Goal: Information Seeking & Learning: Learn about a topic

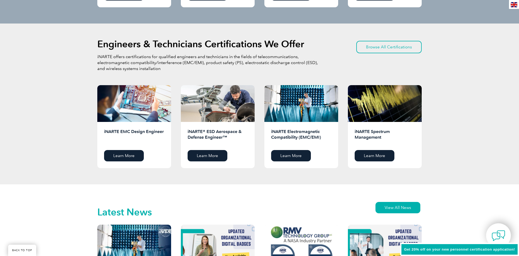
drag, startPoint x: 257, startPoint y: 105, endPoint x: 248, endPoint y: 157, distance: 53.3
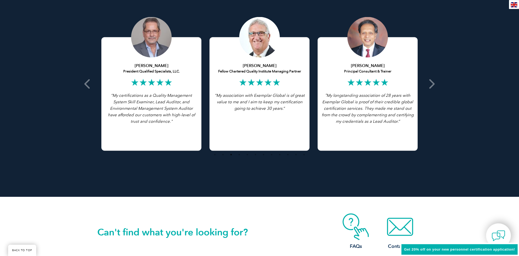
drag, startPoint x: 248, startPoint y: 156, endPoint x: 239, endPoint y: 201, distance: 45.9
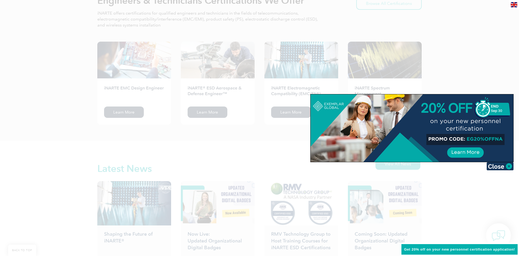
drag, startPoint x: 241, startPoint y: 190, endPoint x: 246, endPoint y: 207, distance: 18.4
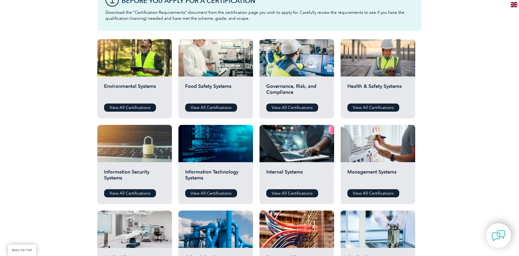
scroll to position [166, 0]
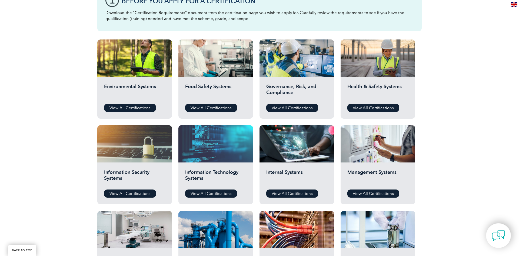
click at [223, 158] on div at bounding box center [215, 143] width 75 height 37
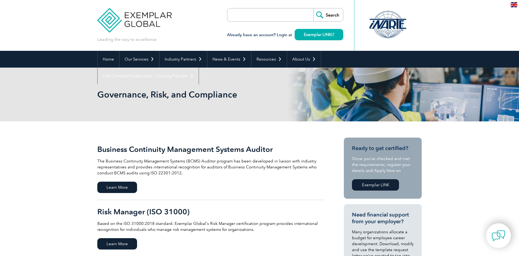
click at [262, 12] on input "search" at bounding box center [258, 14] width 57 height 13
type input "42001"
click at [313, 8] on input "Search" at bounding box center [328, 14] width 30 height 13
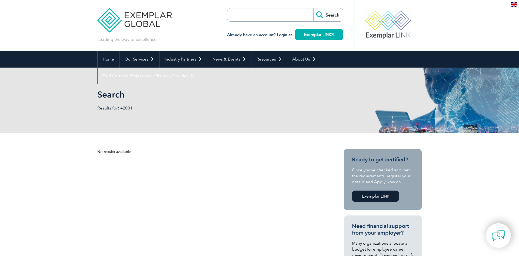
click at [119, 31] on img at bounding box center [134, 16] width 74 height 32
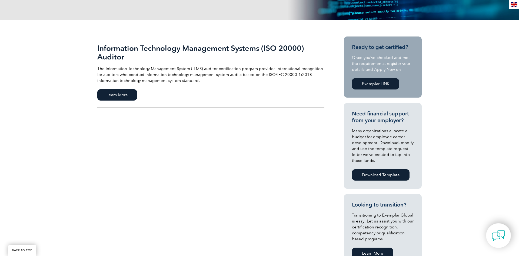
scroll to position [83, 0]
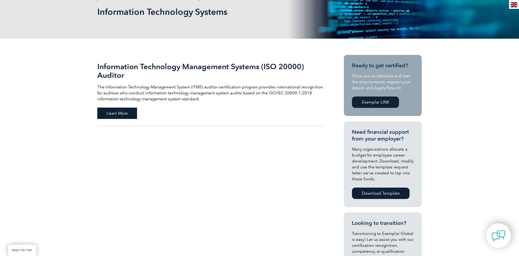
click at [128, 115] on span "Learn More" at bounding box center [117, 113] width 40 height 11
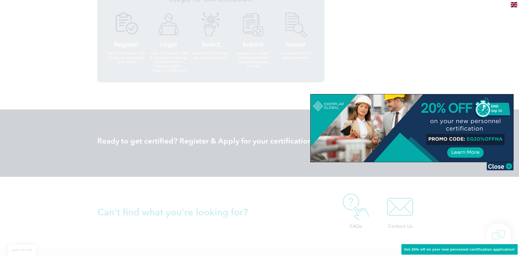
scroll to position [634, 0]
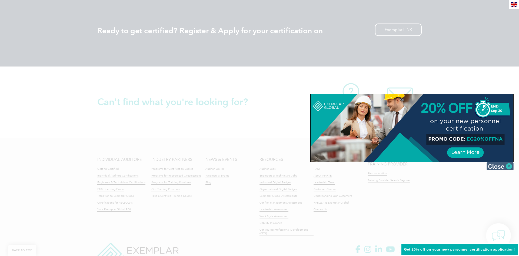
click at [509, 164] on img at bounding box center [500, 166] width 27 height 8
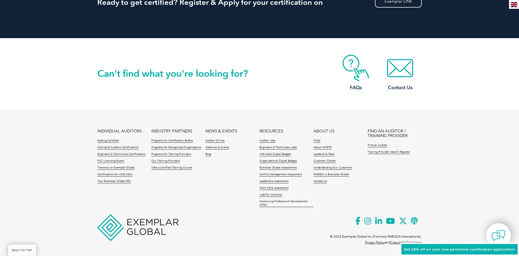
scroll to position [664, 0]
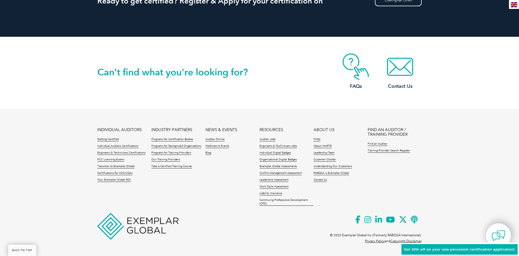
drag, startPoint x: 313, startPoint y: 190, endPoint x: 310, endPoint y: 189, distance: 3.9
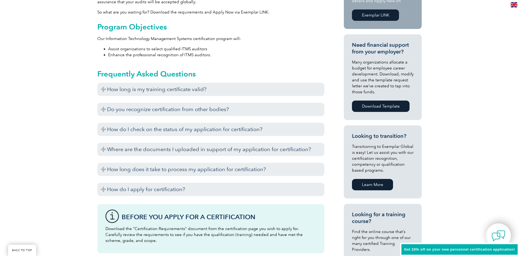
scroll to position [196, 0]
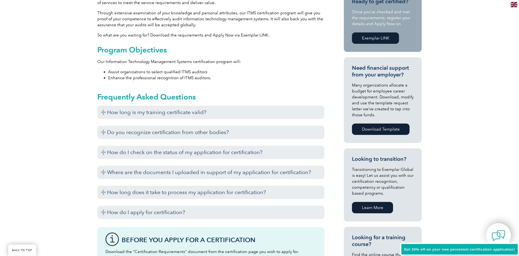
drag, startPoint x: 308, startPoint y: 188, endPoint x: 309, endPoint y: 183, distance: 4.5
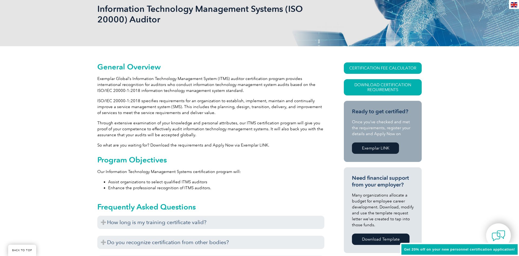
scroll to position [32, 0]
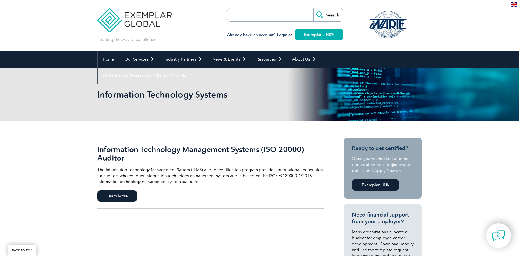
scroll to position [83, 0]
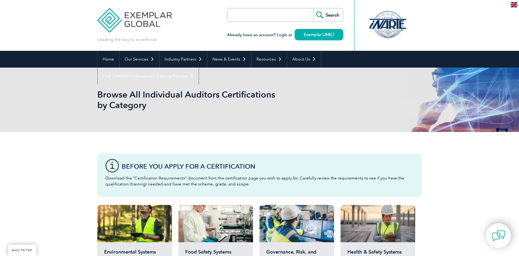
scroll to position [166, 0]
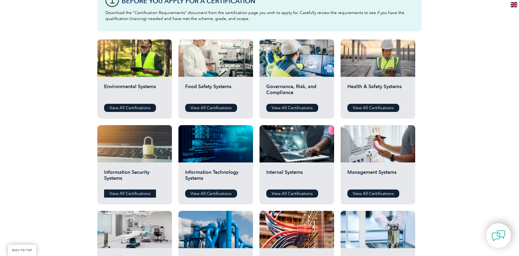
click at [122, 193] on link "View All Certifications" at bounding box center [130, 194] width 52 height 8
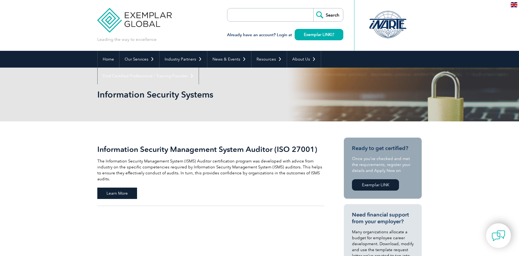
click at [125, 188] on span "Learn More" at bounding box center [117, 193] width 40 height 11
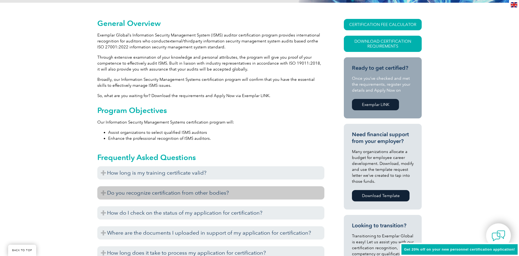
scroll to position [166, 0]
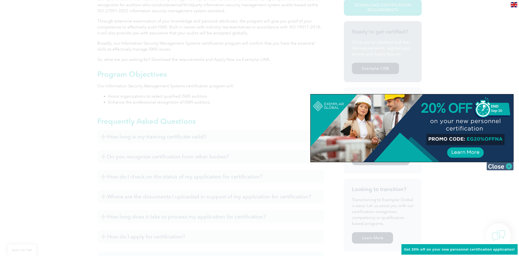
click at [505, 168] on img at bounding box center [500, 166] width 27 height 8
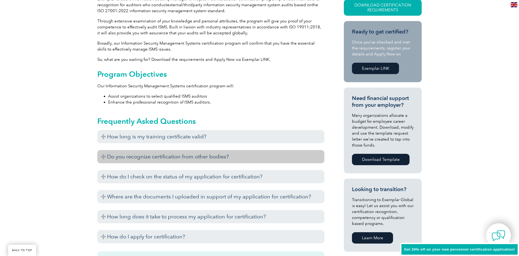
click at [179, 157] on h3 "Do you recognize certification from other bodies?" at bounding box center [210, 156] width 227 height 13
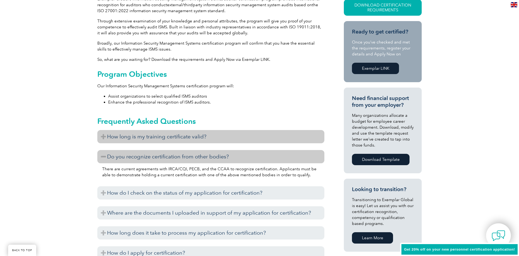
click at [185, 141] on h3 "How long is my training certificate valid?" at bounding box center [210, 136] width 227 height 13
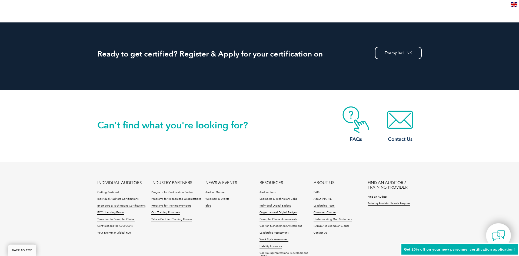
scroll to position [743, 0]
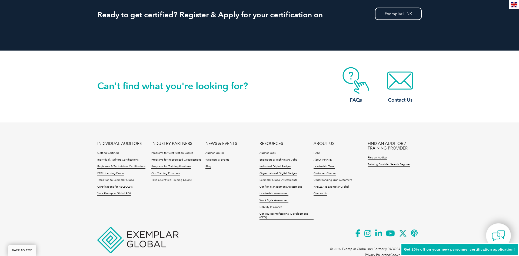
drag, startPoint x: 194, startPoint y: 190, endPoint x: 210, endPoint y: 184, distance: 16.6
click at [265, 216] on link "Continuing Professional Development (CPD)" at bounding box center [287, 216] width 54 height 7
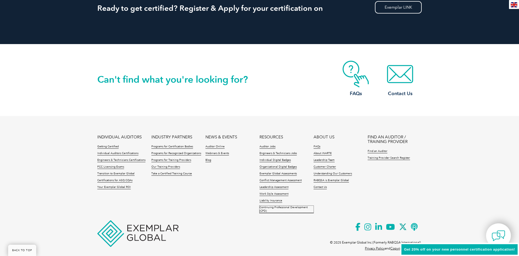
scroll to position [743, 0]
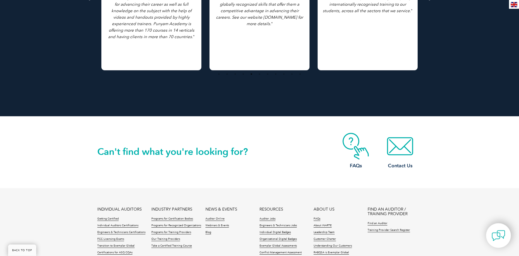
scroll to position [744, 0]
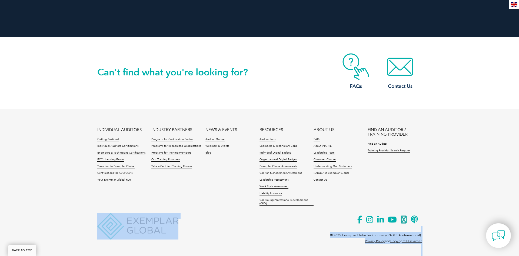
drag, startPoint x: 174, startPoint y: 241, endPoint x: 129, endPoint y: 214, distance: 52.9
click at [129, 214] on footer "INDIVIDUAL AUDITORS Getting Certified Individual Auditors Certifications Engine…" at bounding box center [259, 181] width 519 height 144
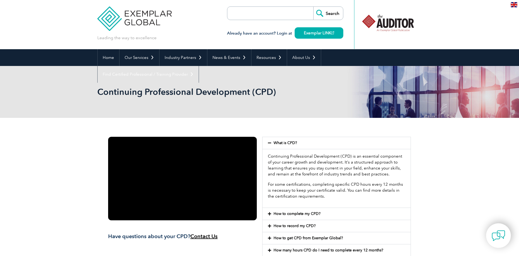
scroll to position [0, 0]
